Goal: Task Accomplishment & Management: Manage account settings

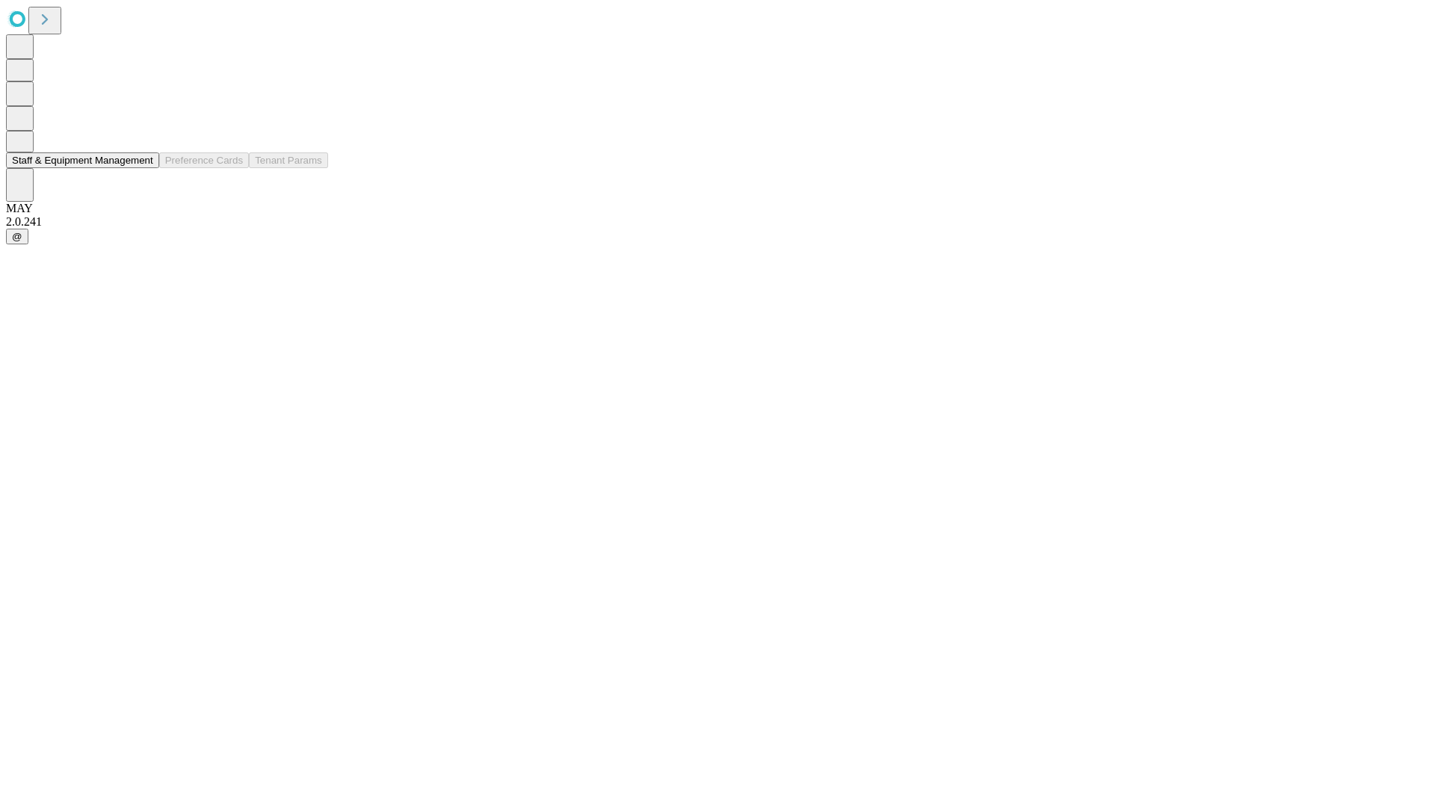
click at [143, 168] on button "Staff & Equipment Management" at bounding box center [82, 161] width 153 height 16
